Goal: Find specific fact: Find specific fact

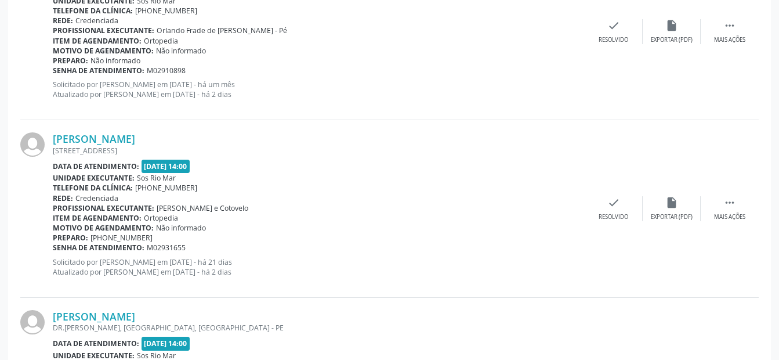
scroll to position [2700, 0]
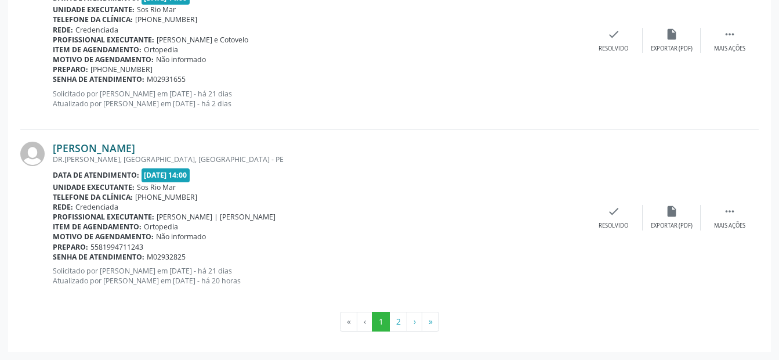
click at [135, 149] on link "[PERSON_NAME]" at bounding box center [94, 148] width 82 height 13
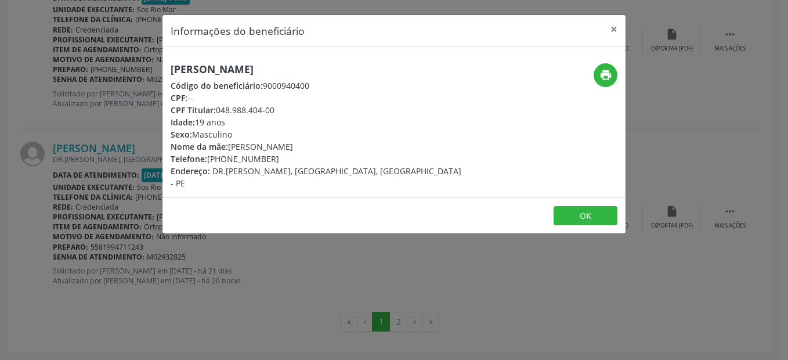
drag, startPoint x: 215, startPoint y: 111, endPoint x: 280, endPoint y: 107, distance: 65.2
click at [280, 107] on div "CPF Titular: 048.988.404-00" at bounding box center [317, 110] width 292 height 12
copy div "048.988.404-00"
click at [577, 207] on button "OK" at bounding box center [586, 216] width 64 height 20
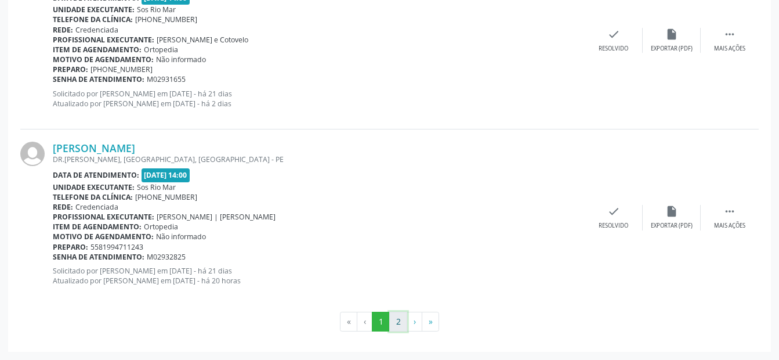
click at [395, 317] on button "2" at bounding box center [398, 322] width 18 height 20
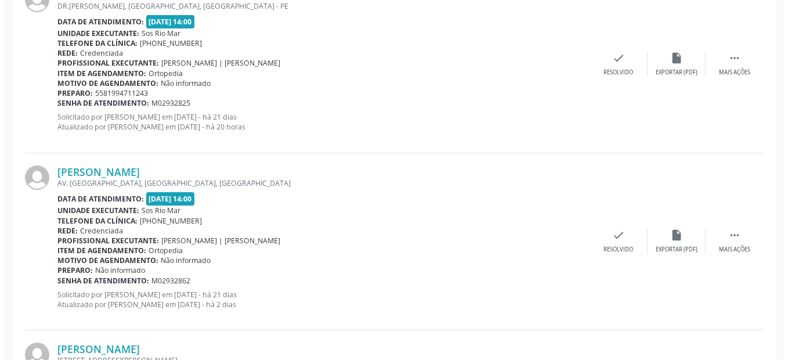
scroll to position [315, 0]
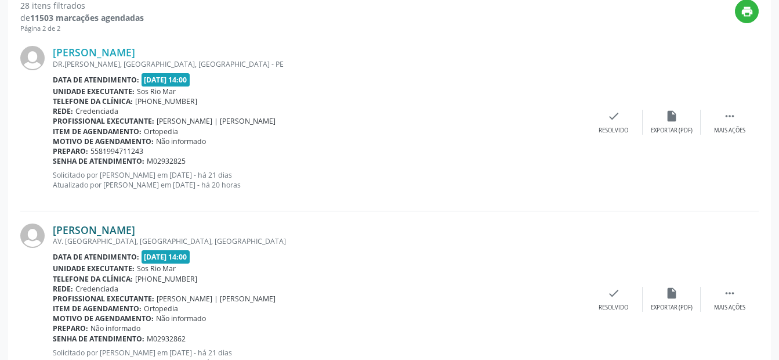
click at [93, 234] on link "[PERSON_NAME]" at bounding box center [94, 229] width 82 height 13
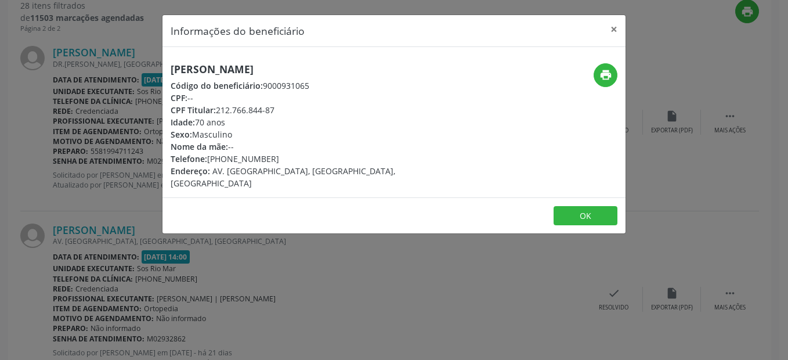
drag, startPoint x: 171, startPoint y: 68, endPoint x: 359, endPoint y: 67, distance: 188.0
click at [359, 67] on h5 "[PERSON_NAME]" at bounding box center [317, 69] width 292 height 12
copy h5 "[PERSON_NAME]"
